Goal: Complete application form: Complete application form

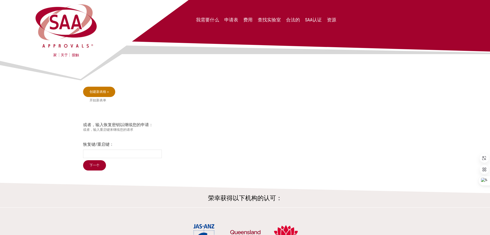
click at [101, 94] on link "创建新表格 »" at bounding box center [99, 92] width 32 height 10
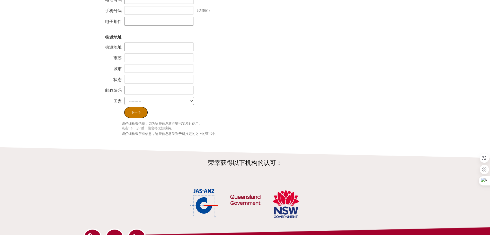
click at [136, 114] on input "下一个" at bounding box center [135, 112] width 23 height 11
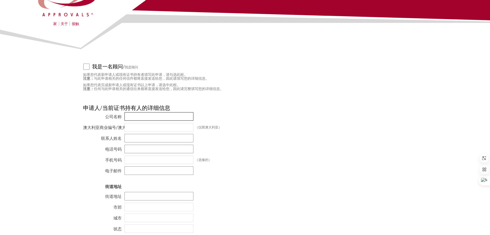
scroll to position [15, 0]
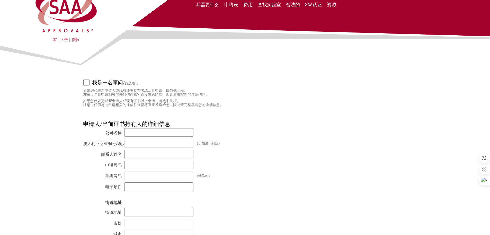
click at [114, 83] on font "我是一名顾问" at bounding box center [107, 82] width 31 height 6
click at [90, 83] on input "我是一名顾问 / 我是顾问" at bounding box center [86, 82] width 6 height 6
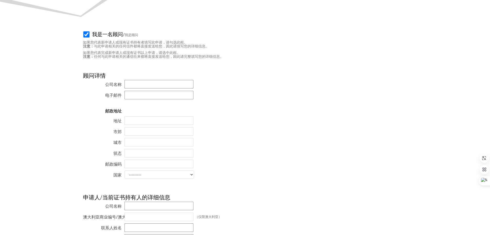
scroll to position [0, 0]
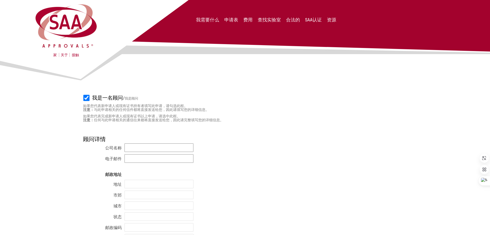
click at [96, 101] on font "我是一名顾问" at bounding box center [107, 97] width 31 height 6
click at [90, 101] on input "我是一名顾问 / 我是顾问" at bounding box center [86, 97] width 6 height 6
checkbox input "false"
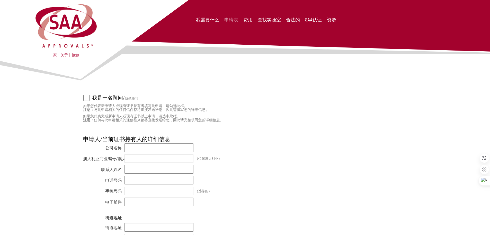
click at [233, 18] on font "申请表" at bounding box center [232, 19] width 14 height 5
